Goal: Task Accomplishment & Management: Complete application form

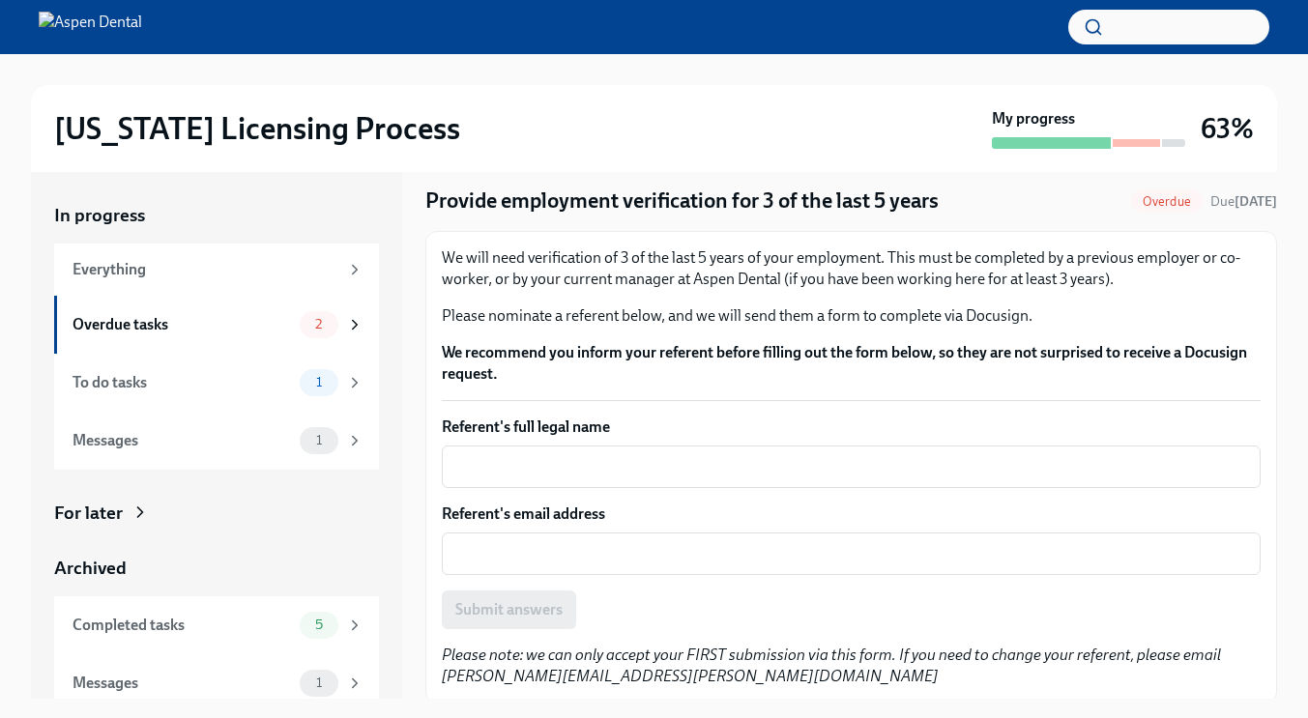
scroll to position [57, 0]
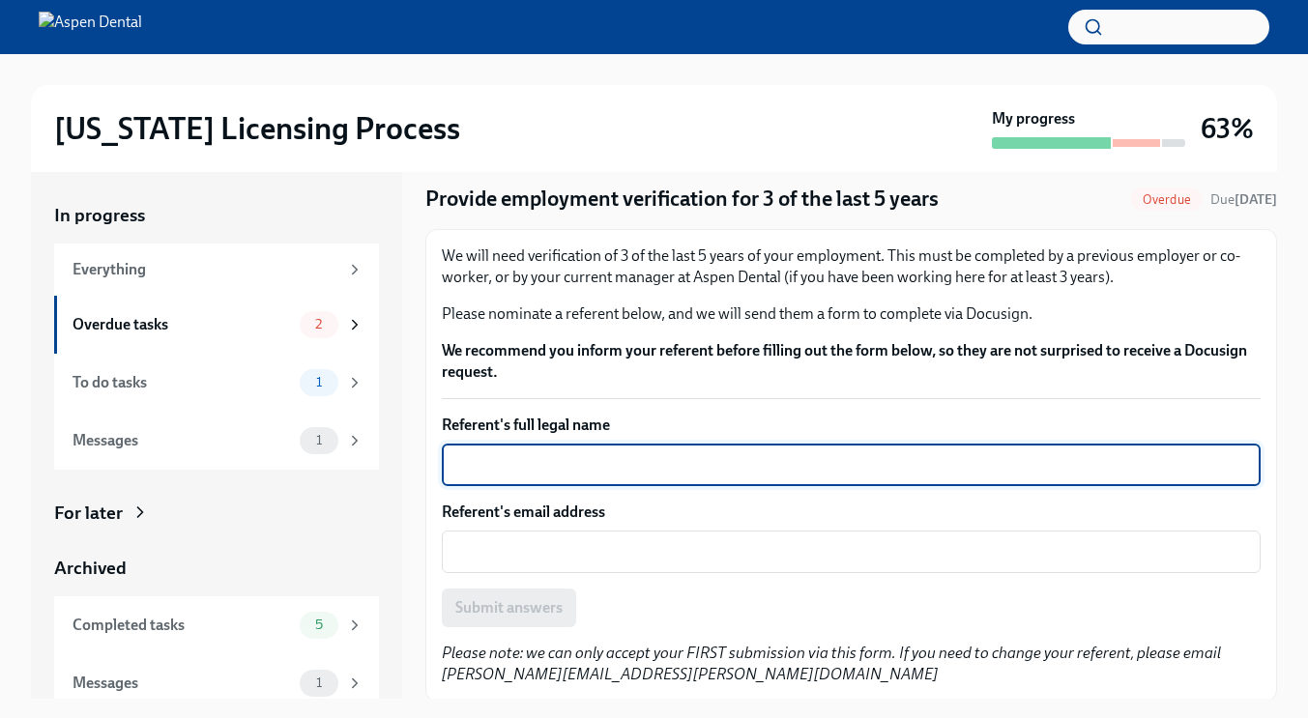
click at [580, 462] on textarea "Referent's full legal name" at bounding box center [851, 464] width 796 height 23
type textarea "[PERSON_NAME]"
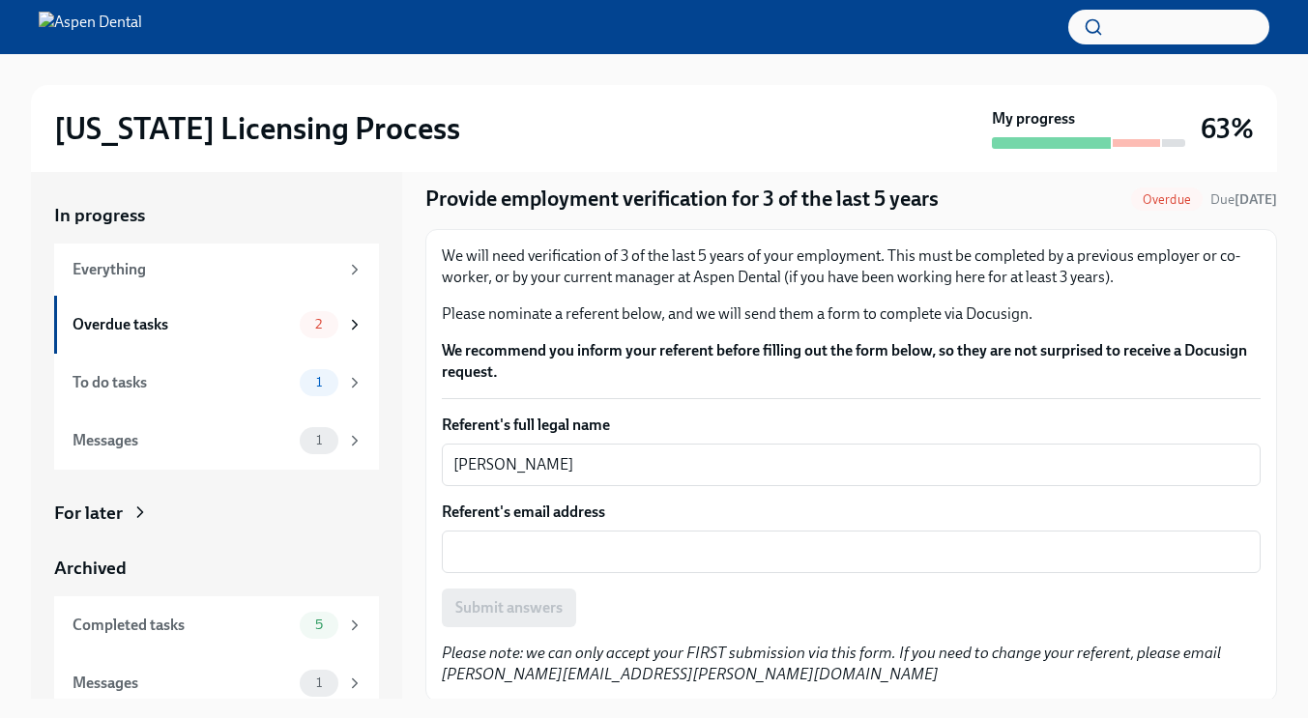
click at [533, 526] on div "Referent's email address x ​" at bounding box center [851, 538] width 819 height 72
click at [523, 538] on div "x ​" at bounding box center [851, 552] width 819 height 43
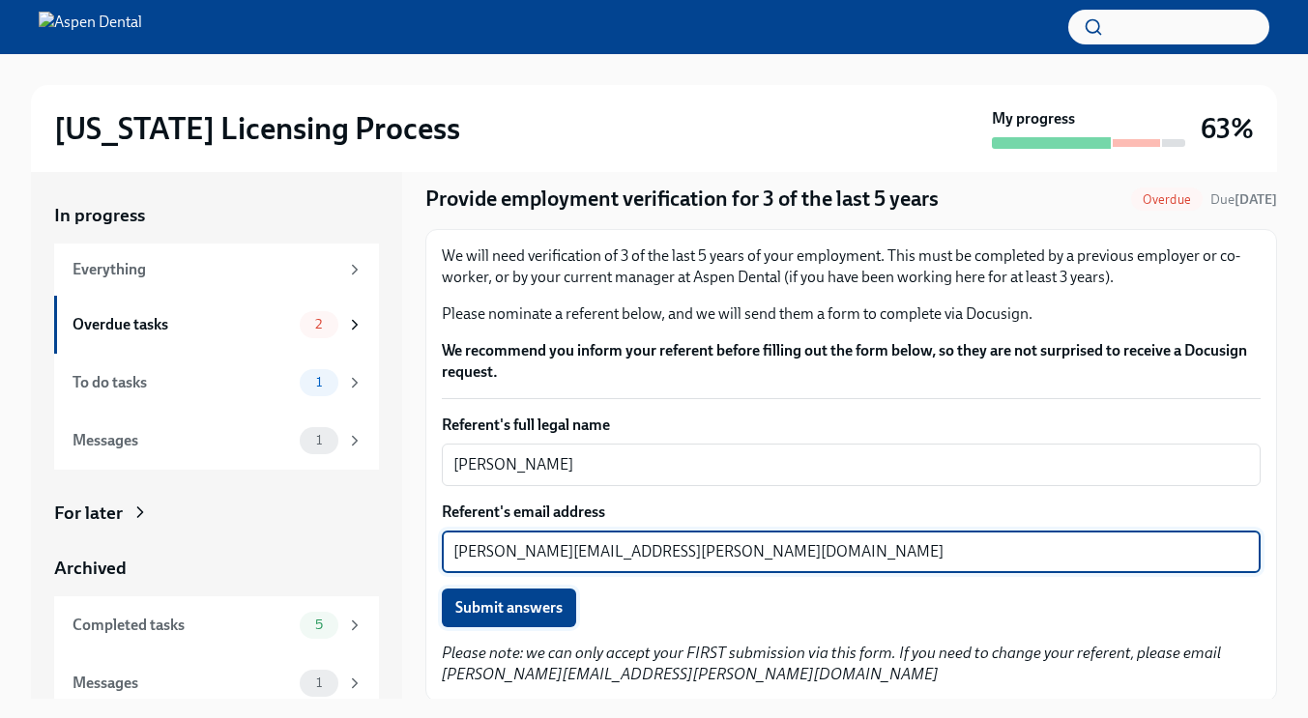
type textarea "[PERSON_NAME][EMAIL_ADDRESS][PERSON_NAME][DOMAIN_NAME]"
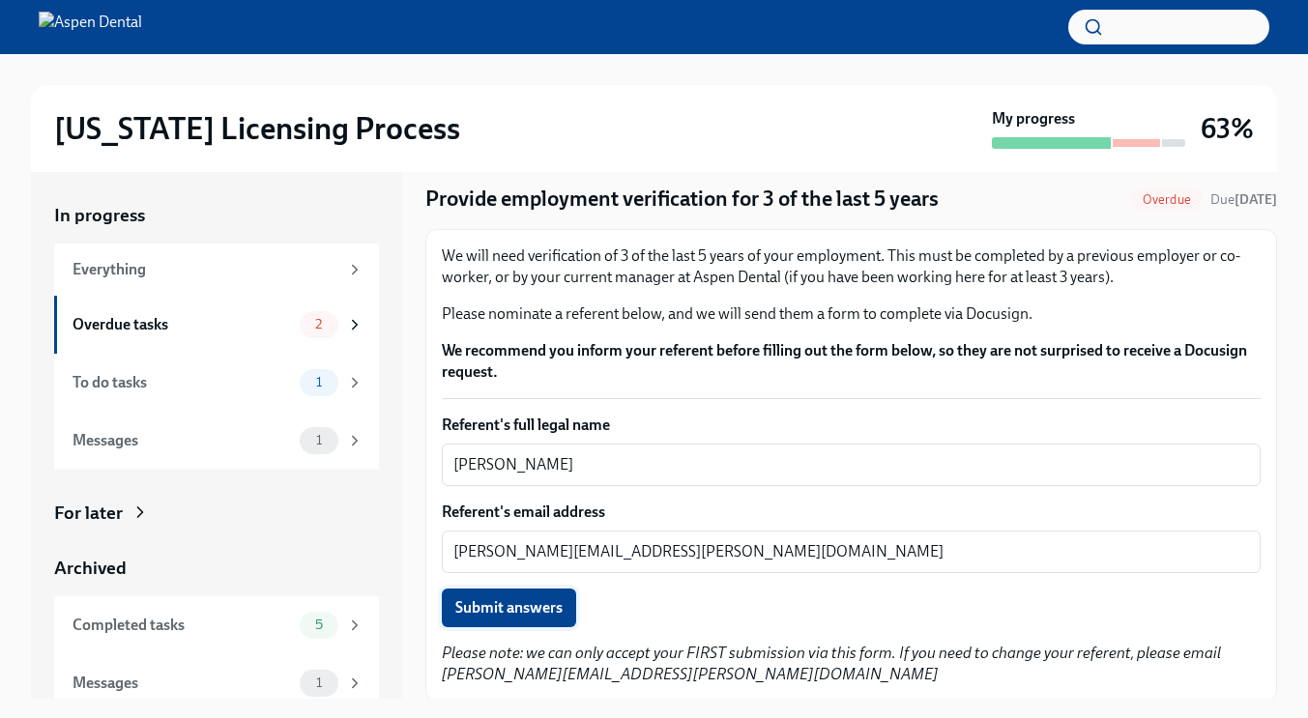
click at [504, 601] on span "Submit answers" at bounding box center [508, 607] width 107 height 19
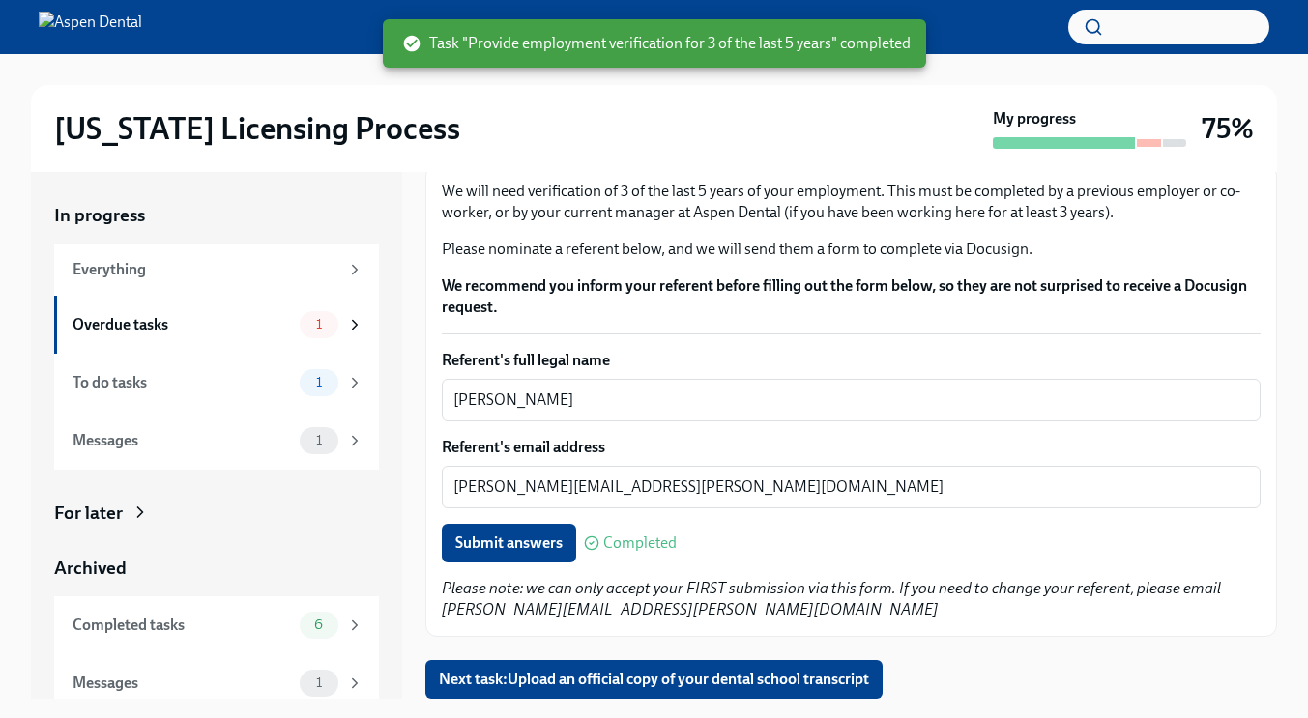
scroll to position [35, 0]
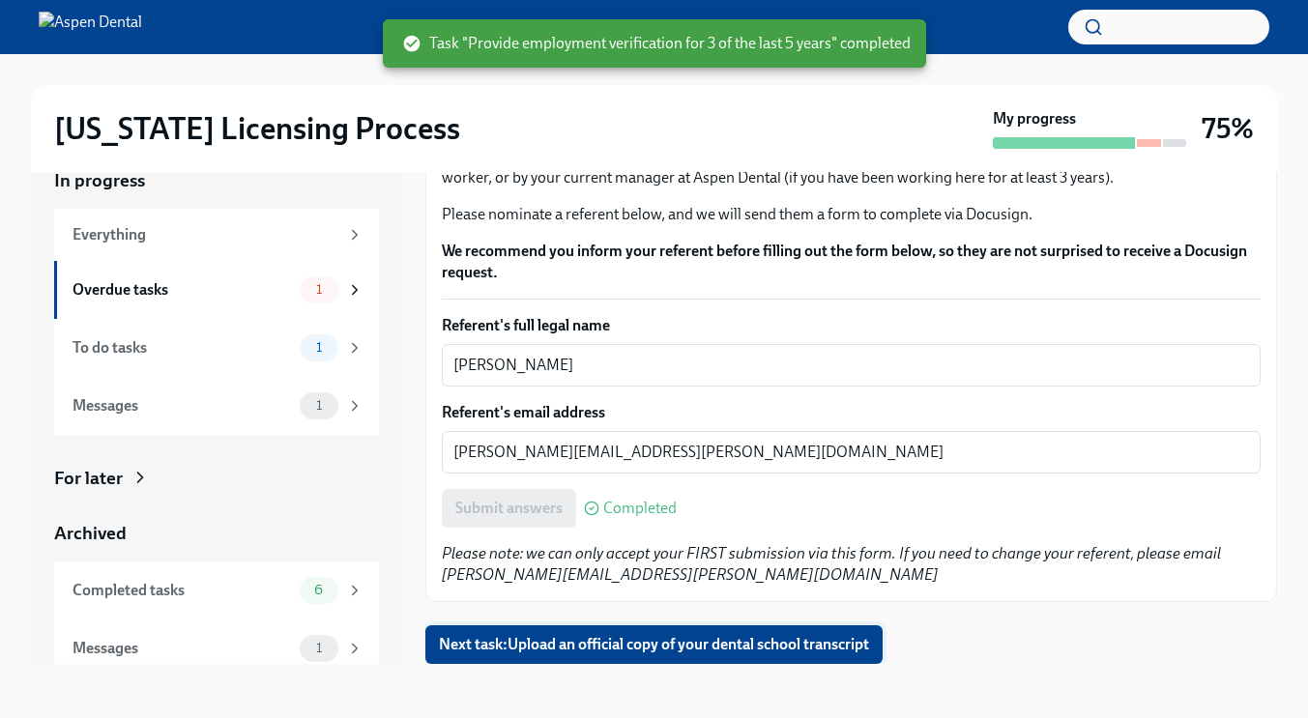
click at [645, 646] on span "Next task : Upload an official copy of your dental school transcript" at bounding box center [654, 644] width 430 height 19
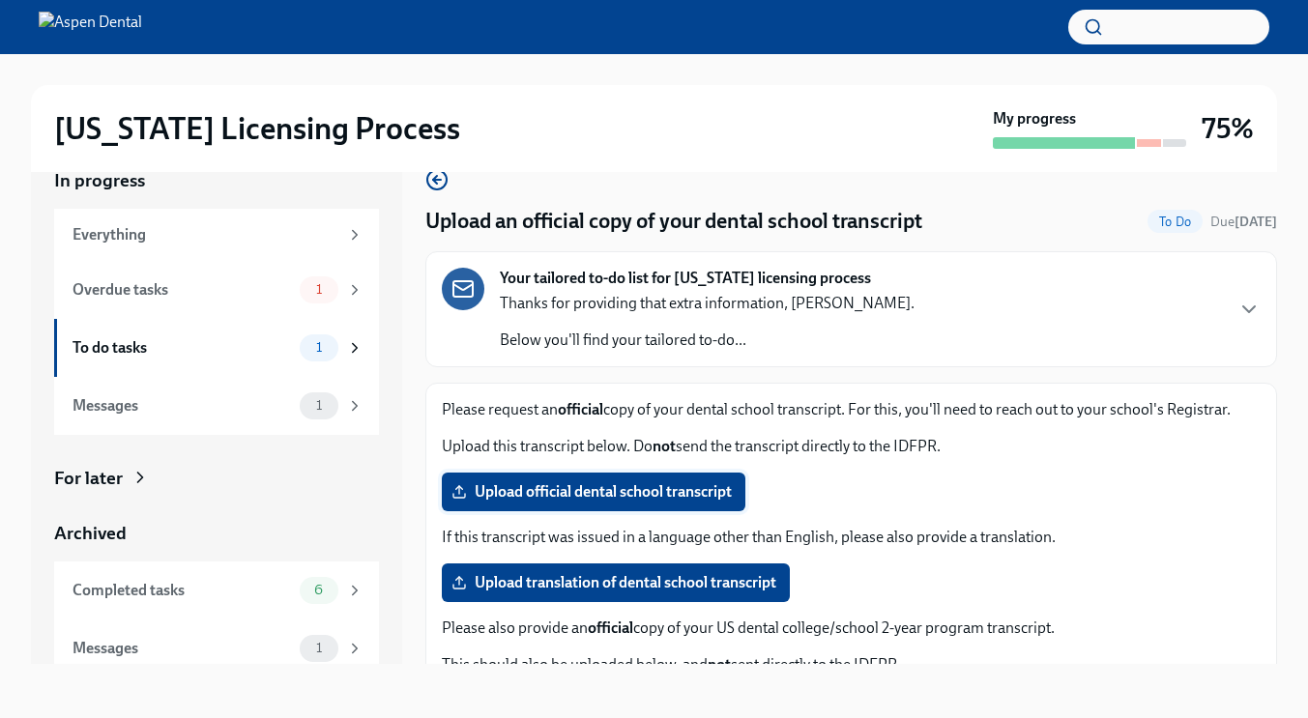
click at [598, 491] on span "Upload official dental school transcript" at bounding box center [593, 491] width 276 height 19
click at [0, 0] on input "Upload official dental school transcript" at bounding box center [0, 0] width 0 height 0
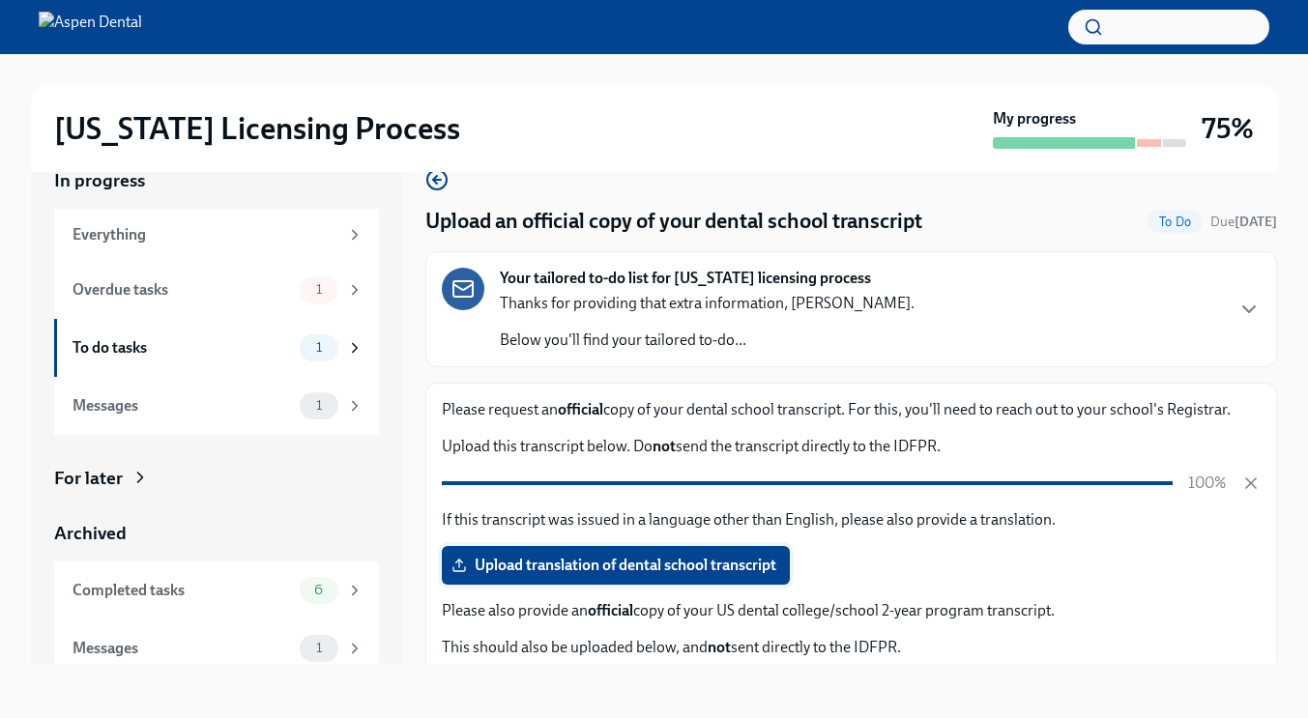
scroll to position [65, 0]
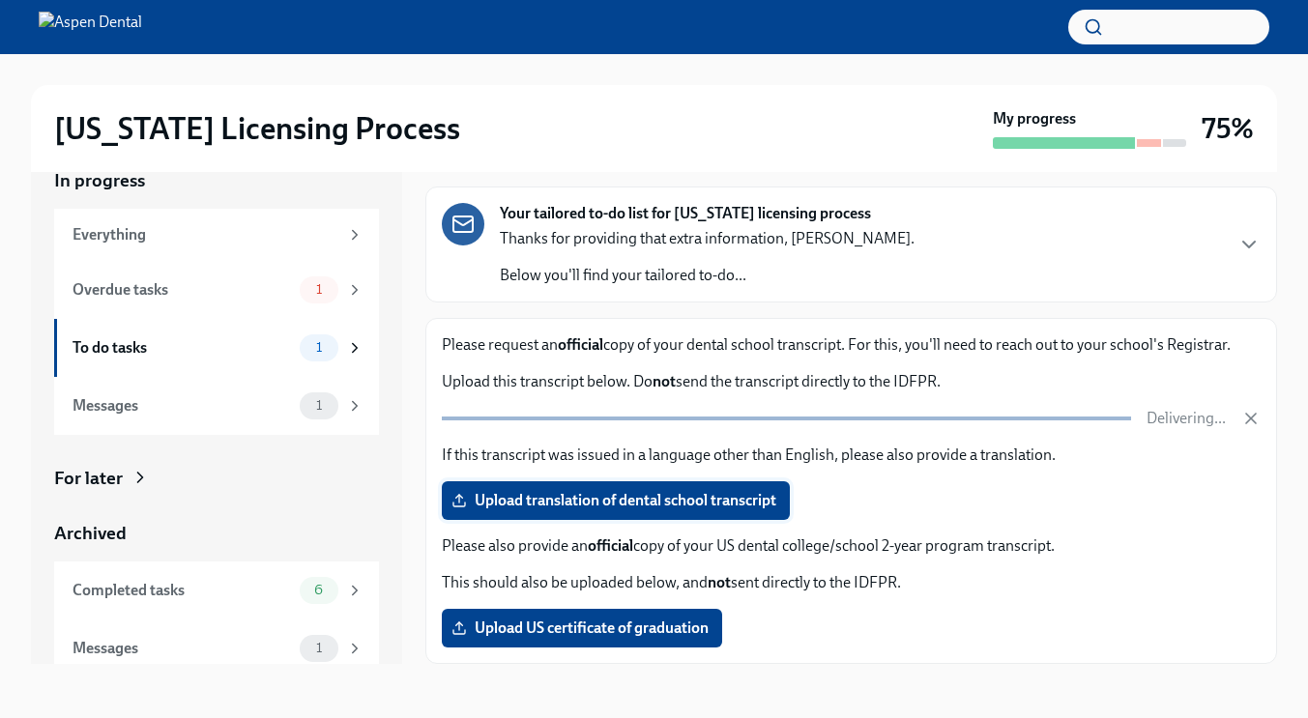
click at [600, 489] on label "Upload translation of dental school transcript" at bounding box center [616, 500] width 348 height 39
click at [0, 0] on input "Upload translation of dental school transcript" at bounding box center [0, 0] width 0 height 0
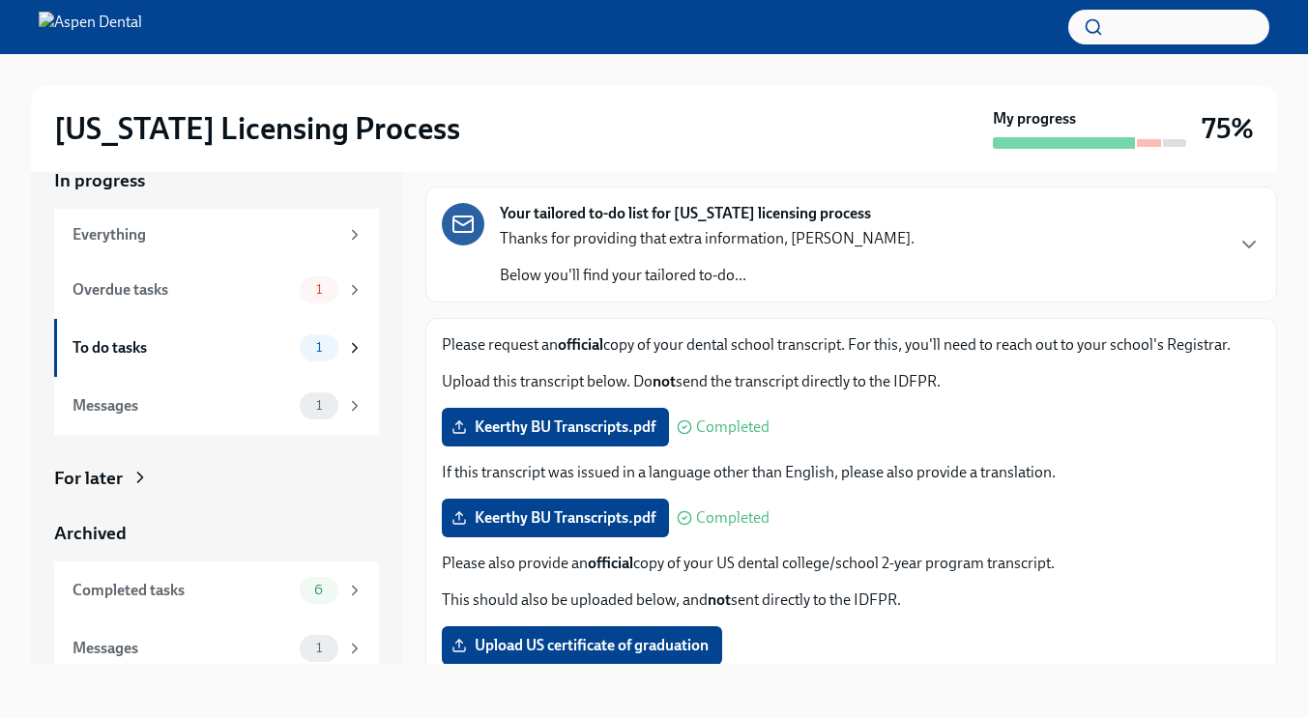
scroll to position [82, 0]
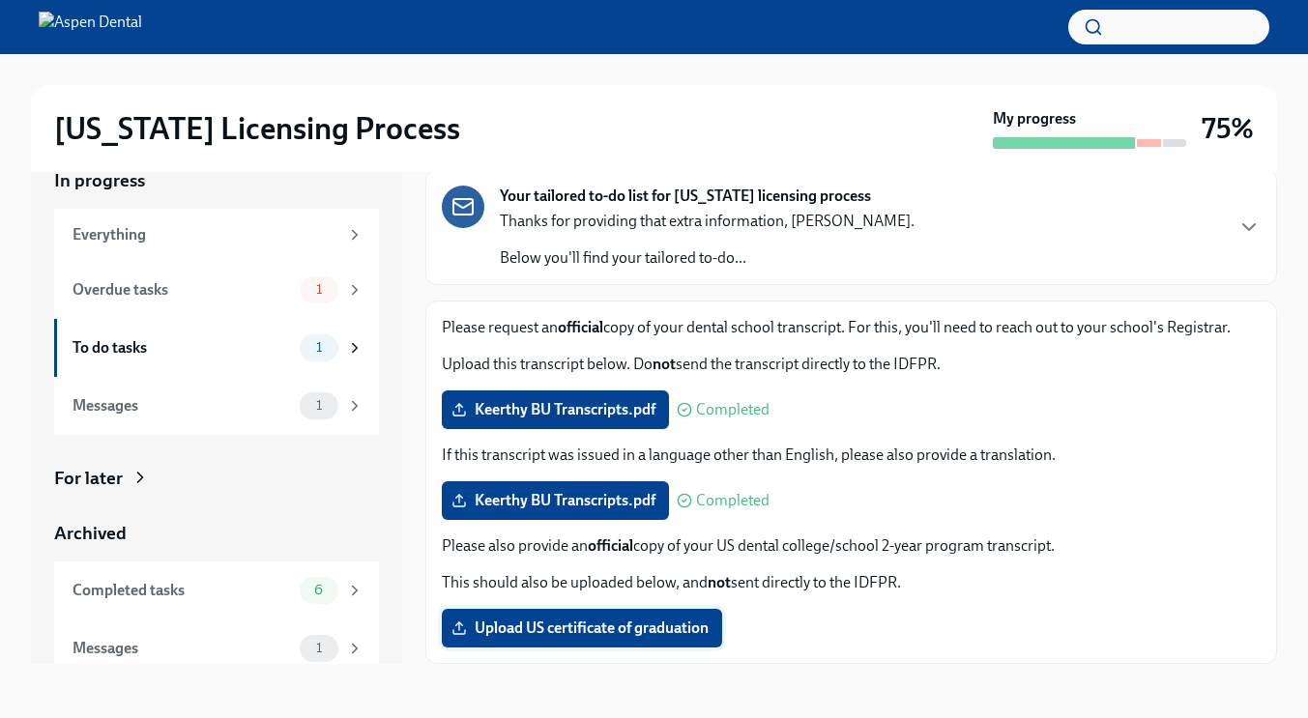
click at [585, 624] on span "Upload US certificate of graduation" at bounding box center [581, 628] width 253 height 19
click at [0, 0] on input "Upload US certificate of graduation" at bounding box center [0, 0] width 0 height 0
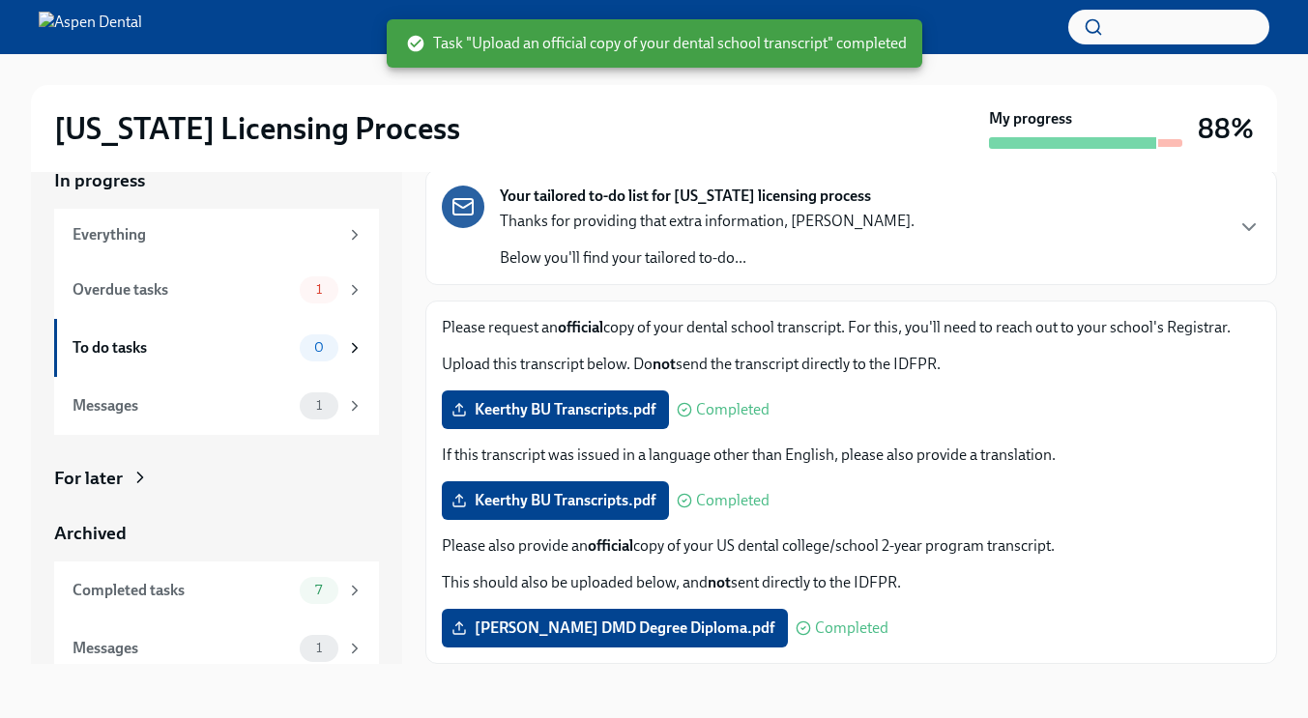
drag, startPoint x: 895, startPoint y: 421, endPoint x: 1069, endPoint y: 624, distance: 266.6
click at [1069, 624] on div "[PERSON_NAME] DMD Degree Diploma.pdf Completed" at bounding box center [851, 628] width 819 height 39
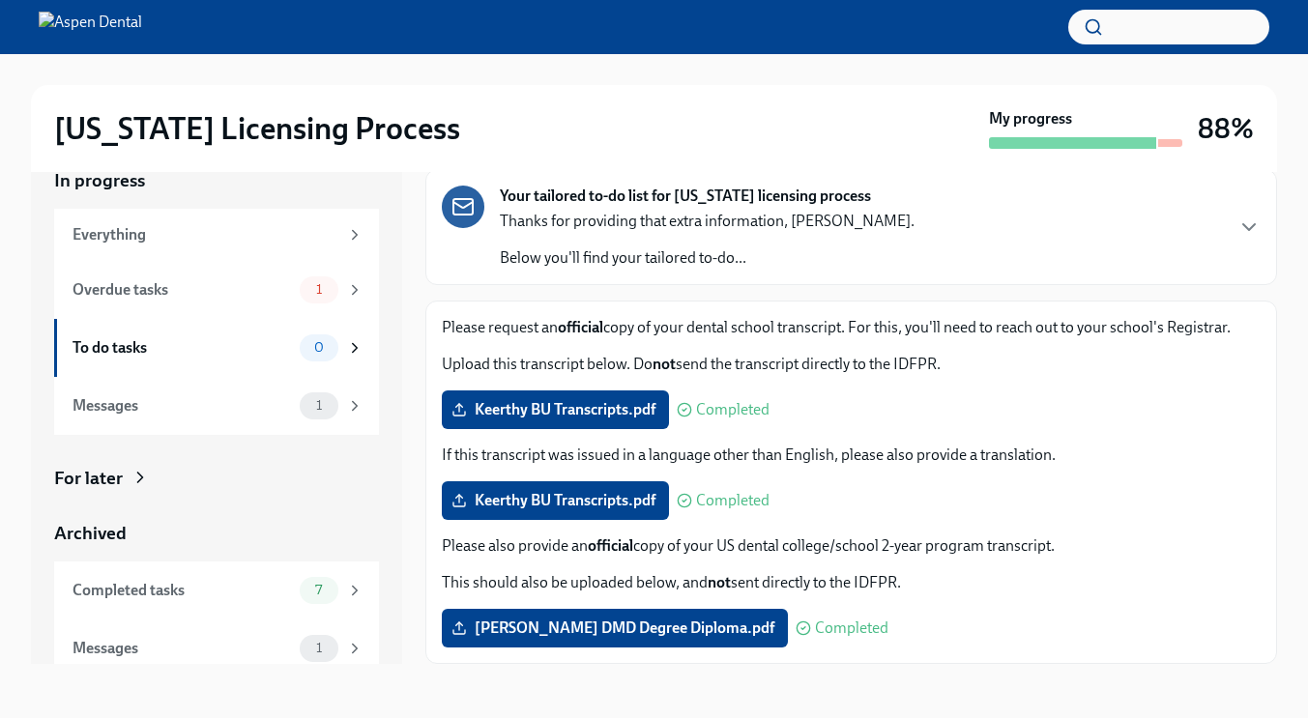
click at [1049, 680] on div "In progress Everything Overdue tasks 1 To do tasks 0 Messages 1 For later Archi…" at bounding box center [654, 416] width 1246 height 558
click at [303, 350] on span "0" at bounding box center [319, 347] width 33 height 15
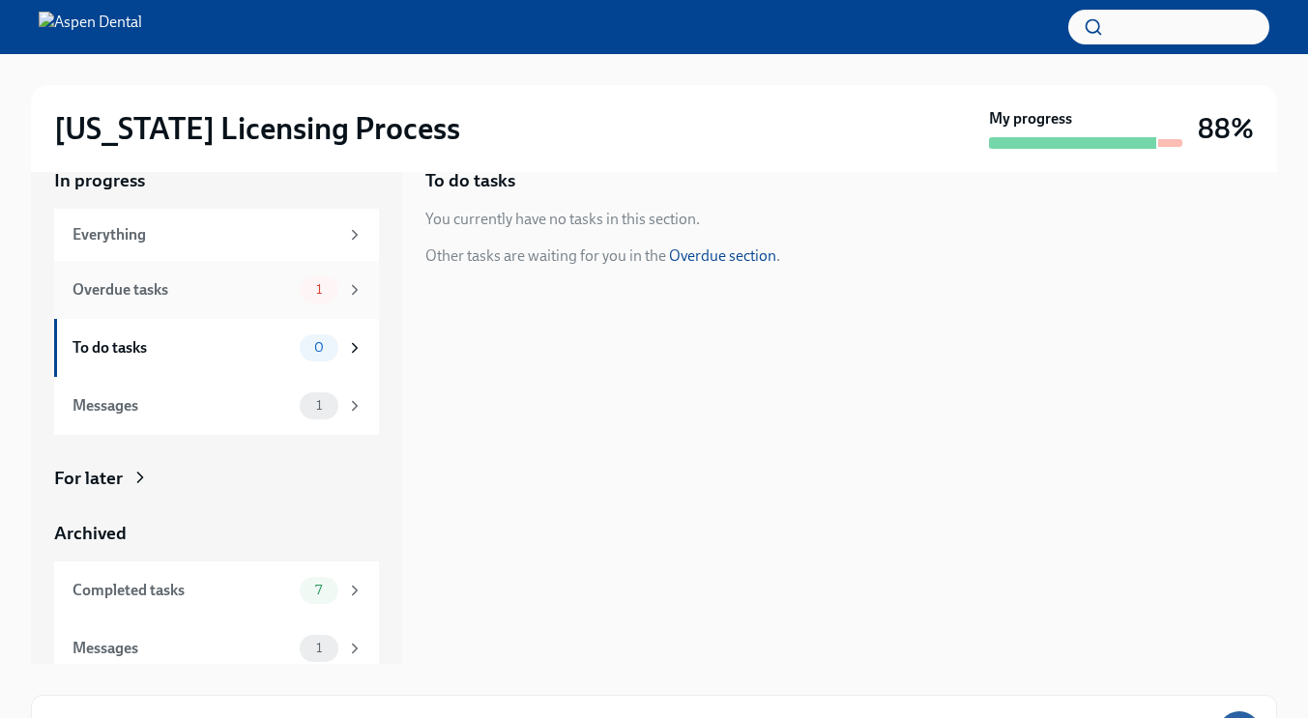
click at [255, 278] on div "Overdue tasks 1" at bounding box center [218, 289] width 291 height 27
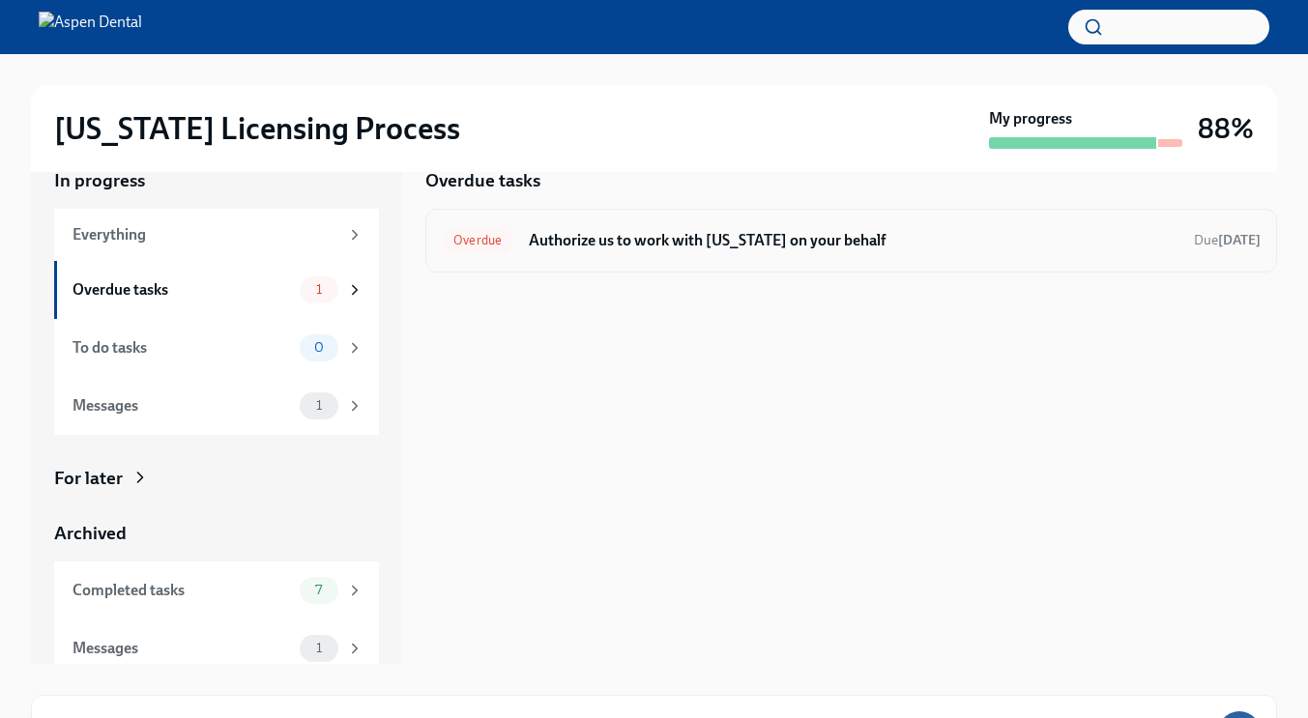
click at [633, 236] on h6 "Authorize us to work with [US_STATE] on your behalf" at bounding box center [854, 240] width 650 height 21
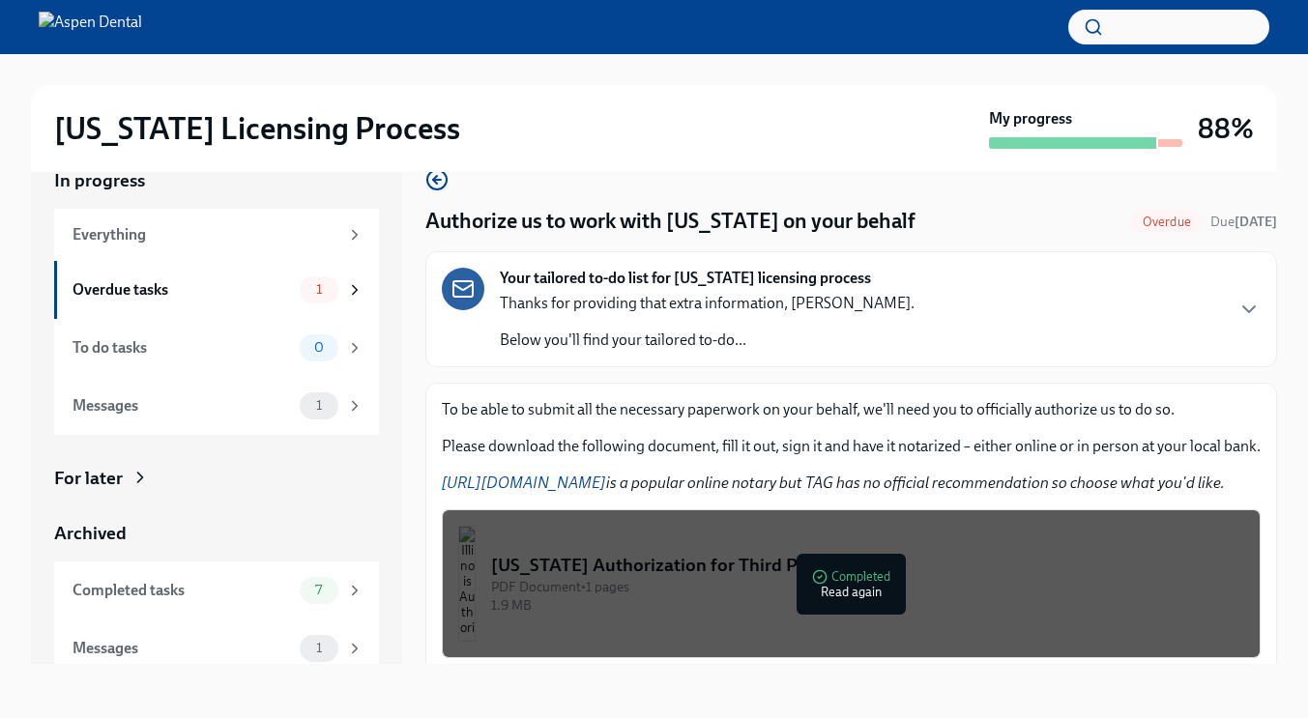
scroll to position [86, 0]
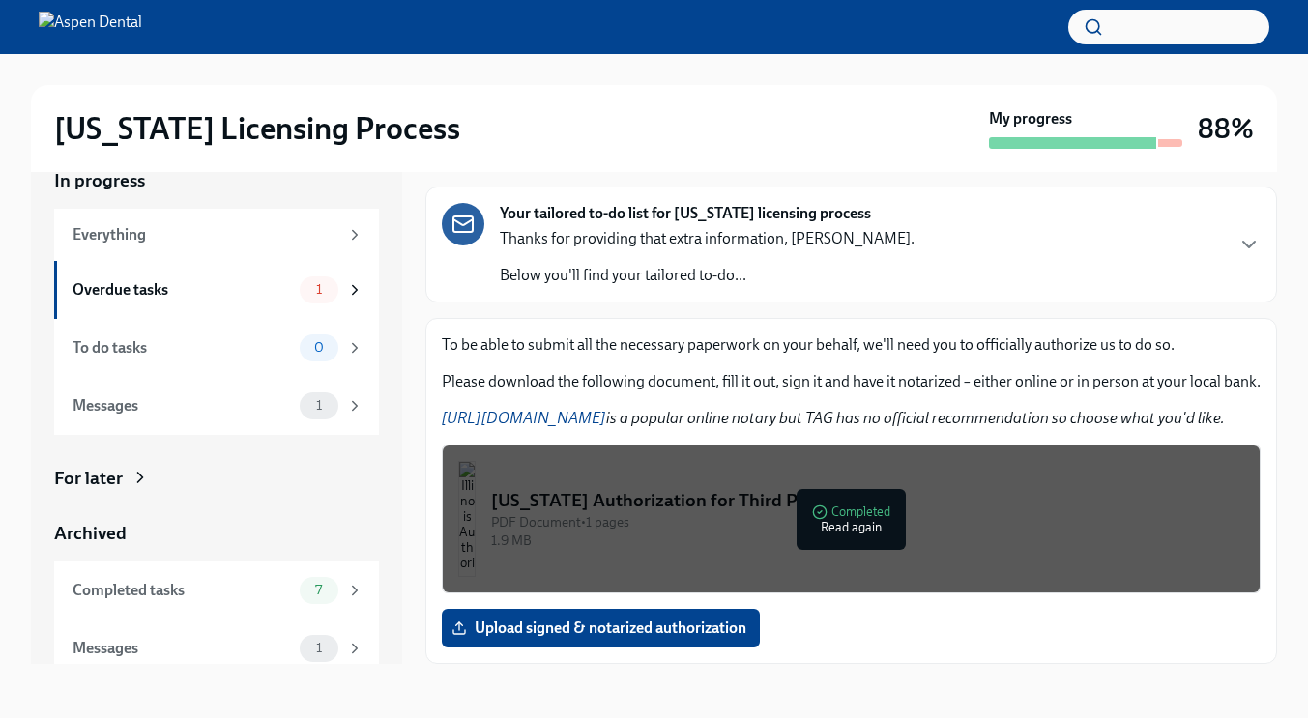
click at [829, 671] on div "In progress Everything Overdue tasks 1 To do tasks 0 Messages 1 For later Archi…" at bounding box center [654, 416] width 1246 height 558
click at [802, 645] on div "Upload signed & notarized authorization" at bounding box center [851, 628] width 819 height 39
click at [274, 285] on div "Overdue tasks" at bounding box center [182, 289] width 219 height 21
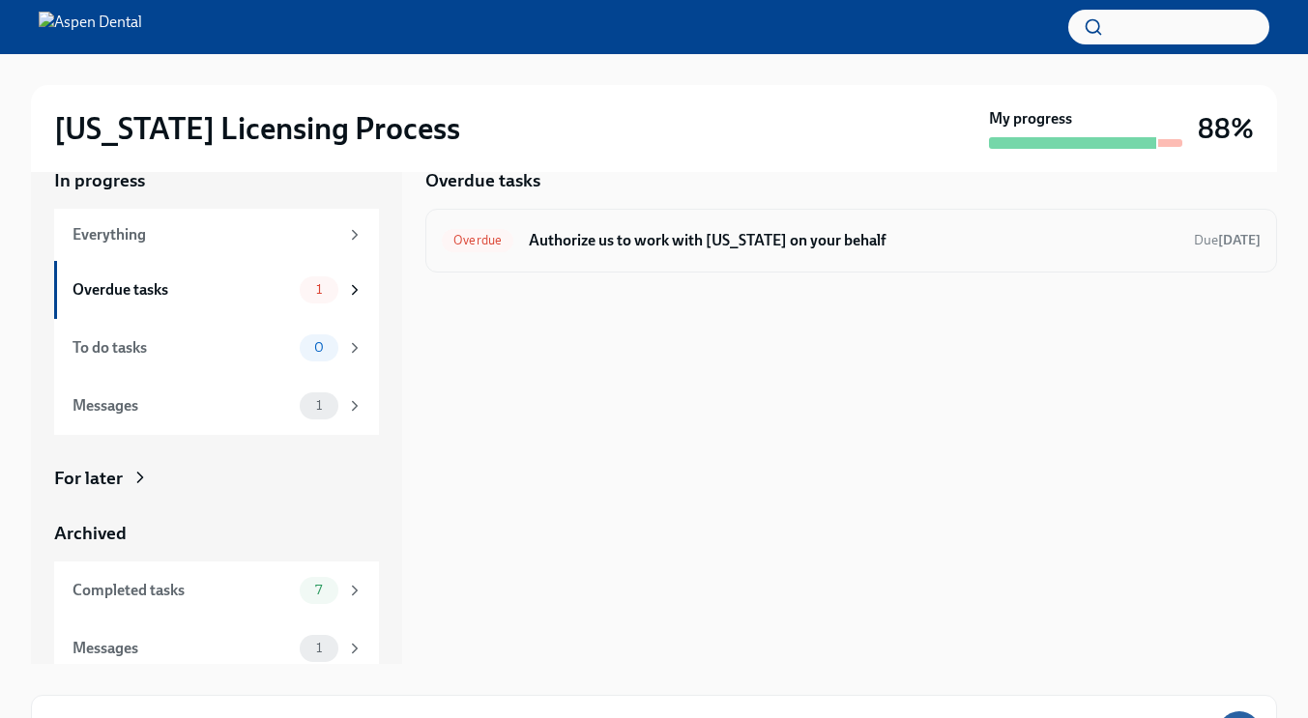
click at [653, 232] on h6 "Authorize us to work with [US_STATE] on your behalf" at bounding box center [854, 240] width 650 height 21
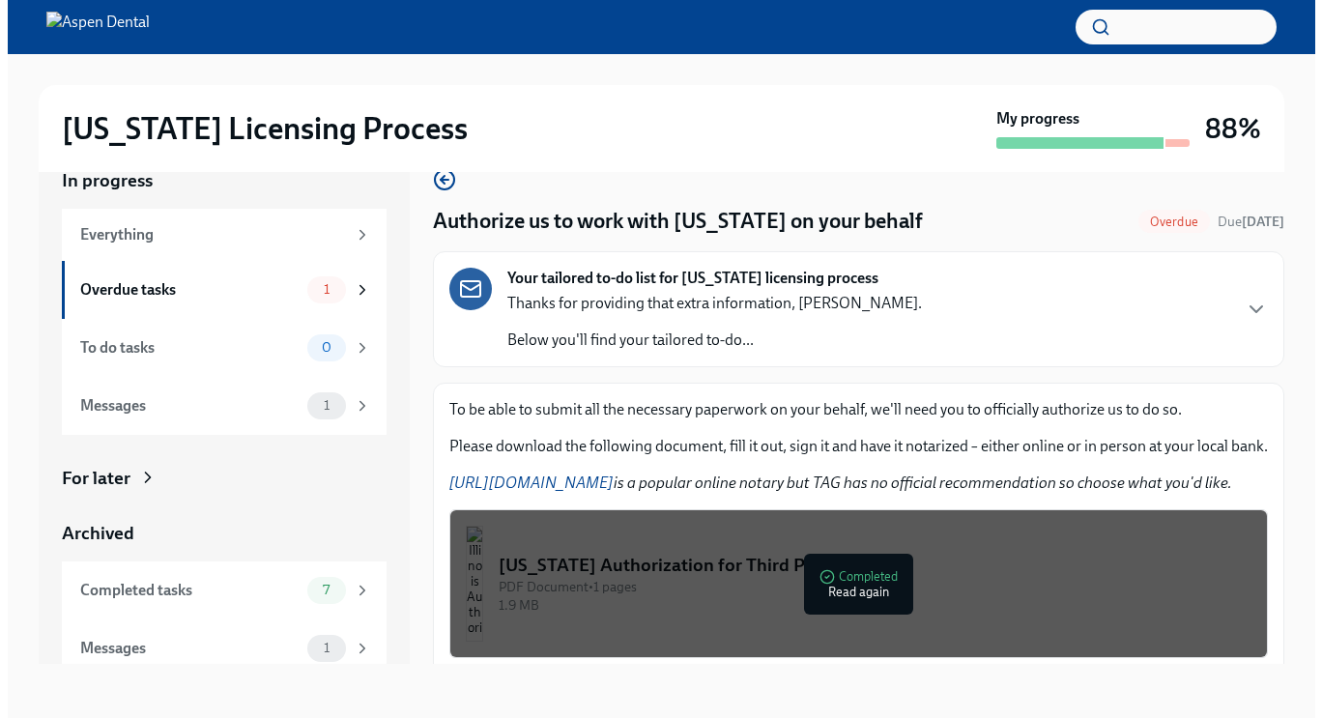
scroll to position [86, 0]
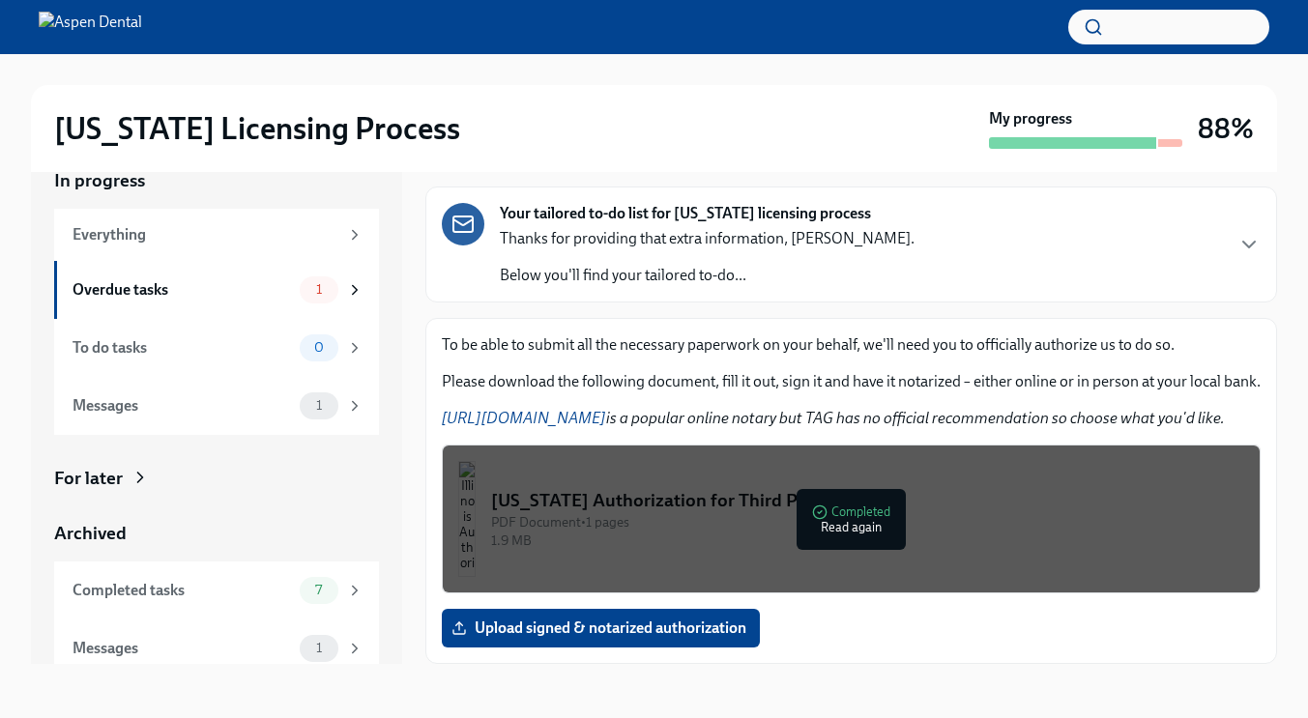
click at [848, 526] on div "PDF Document • 1 pages" at bounding box center [867, 522] width 753 height 18
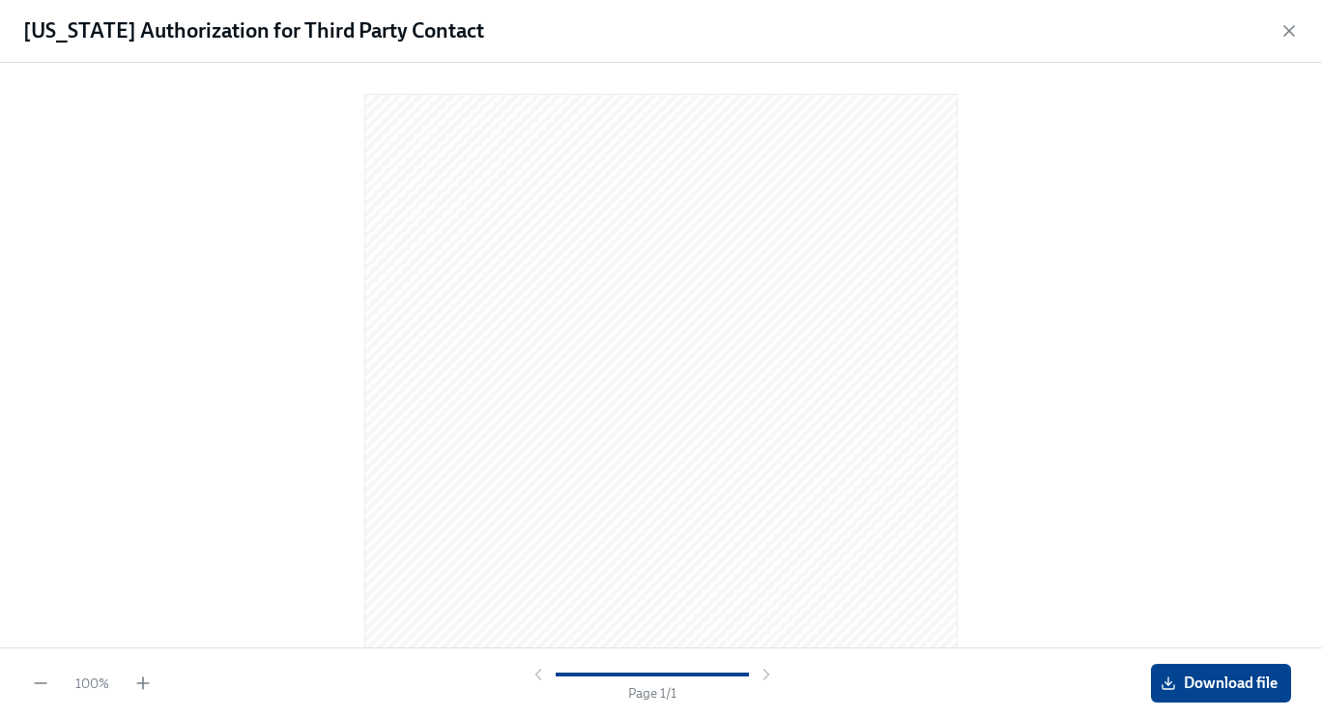
scroll to position [214, 0]
click at [1284, 29] on icon "button" at bounding box center [1289, 30] width 19 height 19
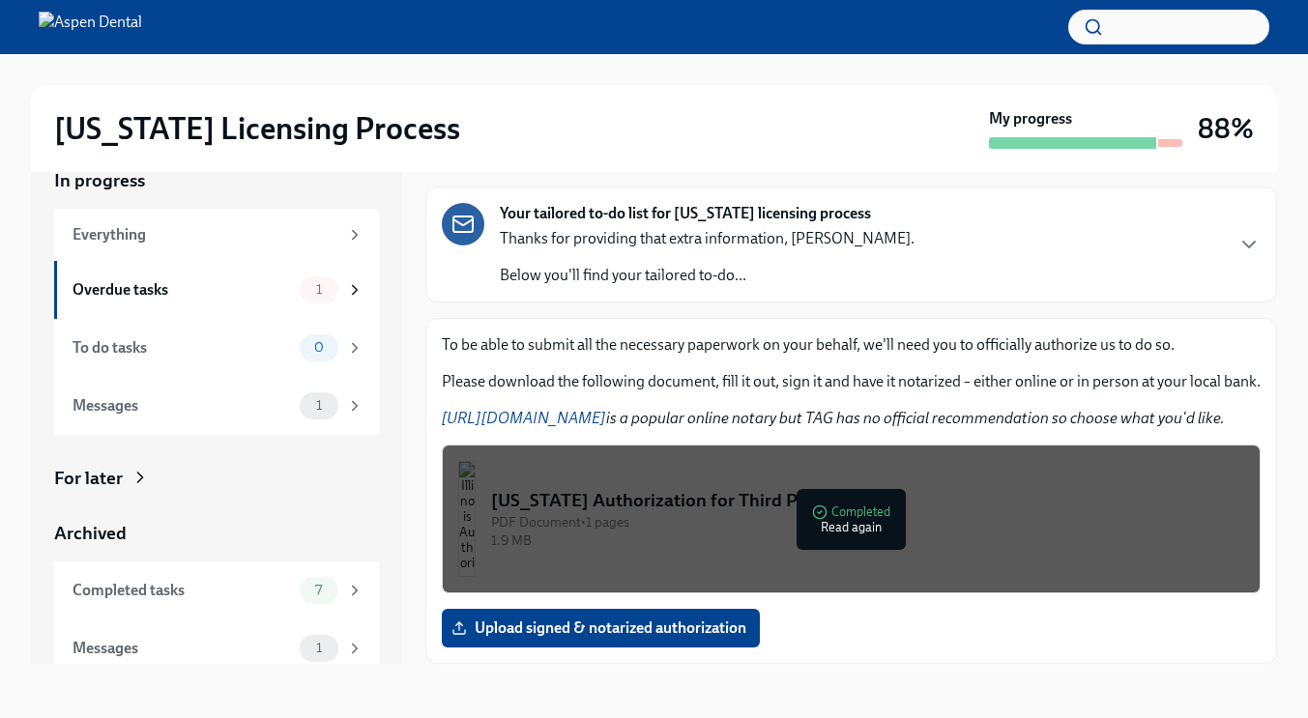
click at [825, 506] on div "[US_STATE] Authorization for Third Party Contact" at bounding box center [867, 500] width 753 height 25
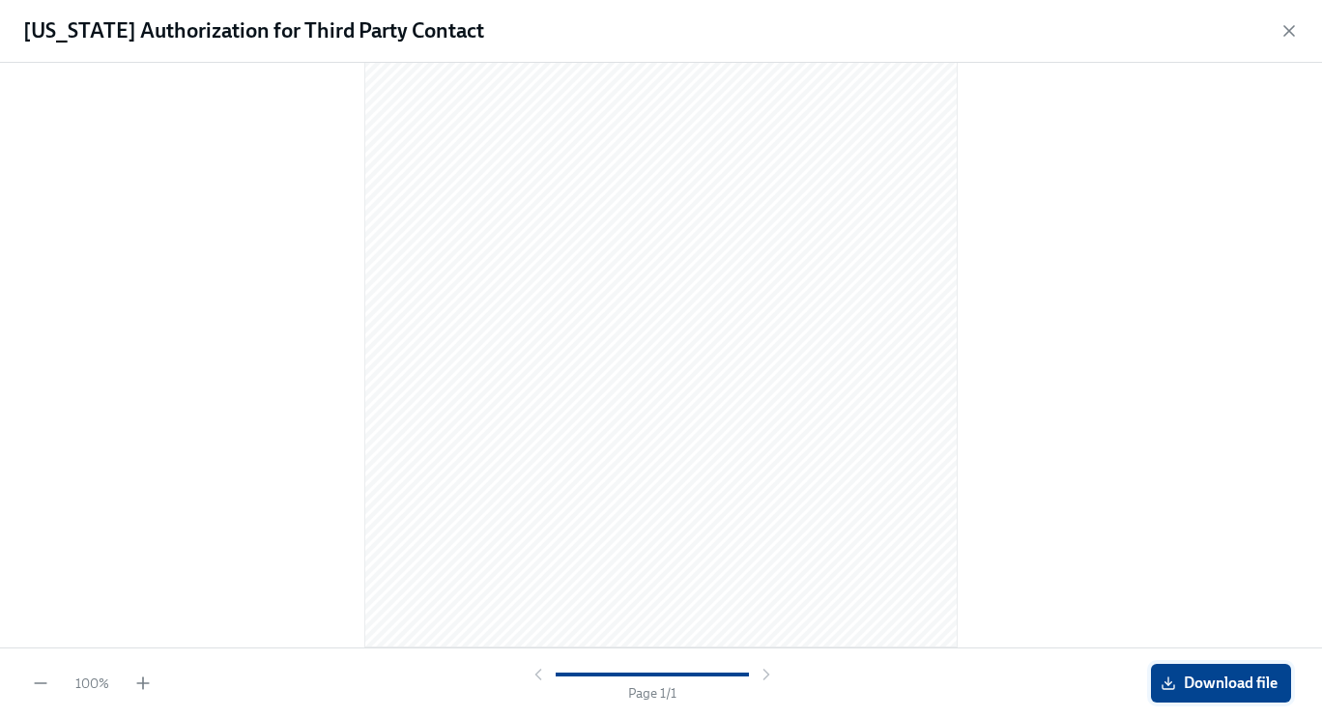
click at [1202, 684] on span "Download file" at bounding box center [1221, 683] width 113 height 19
